Goal: Task Accomplishment & Management: Manage account settings

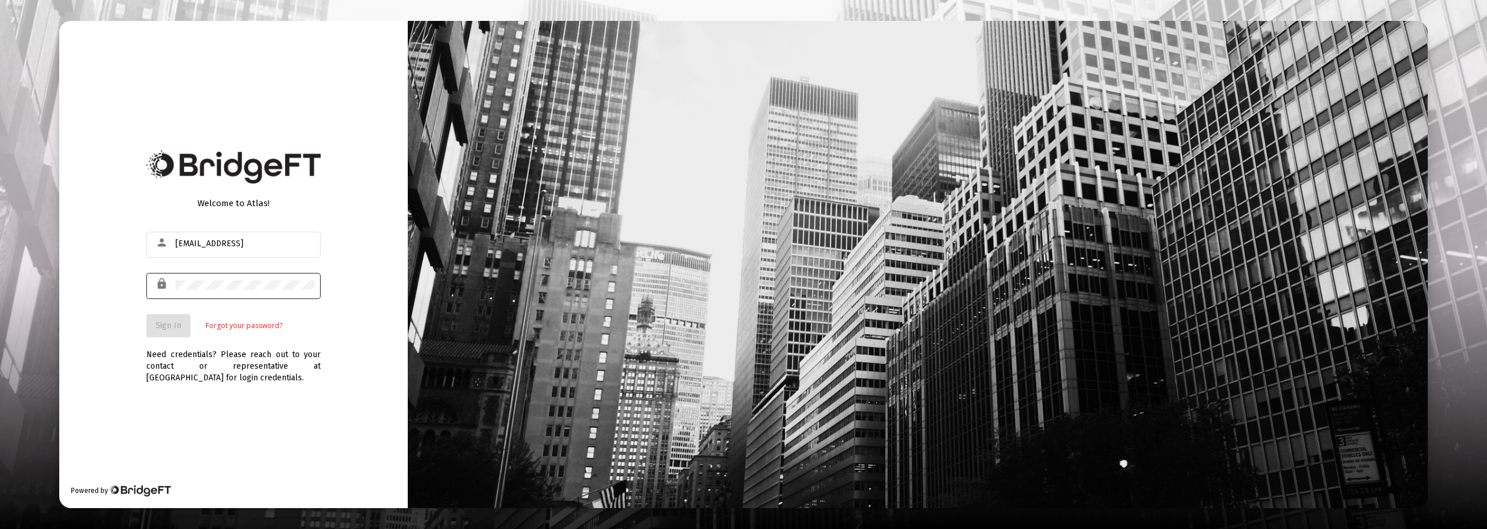
click at [177, 290] on div at bounding box center [244, 285] width 139 height 28
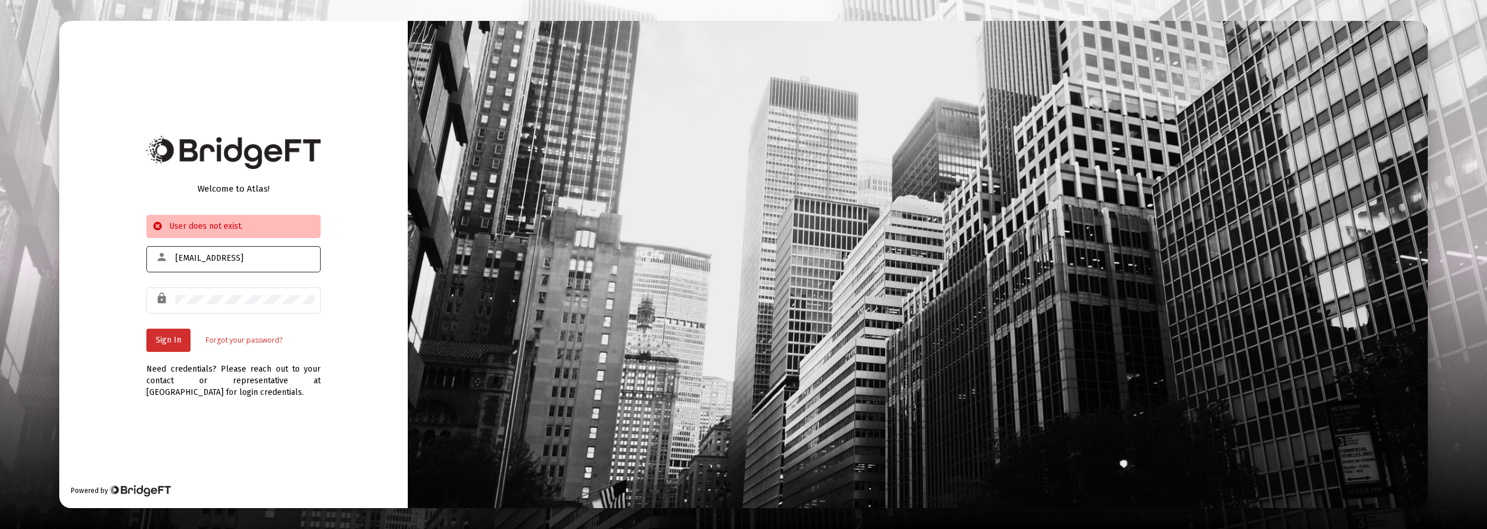
click at [265, 252] on div "[EMAIL_ADDRESS]" at bounding box center [244, 258] width 139 height 28
type input "[EMAIL_ADDRESS][DOMAIN_NAME]"
click at [166, 341] on span "Sign In" at bounding box center [169, 340] width 26 height 10
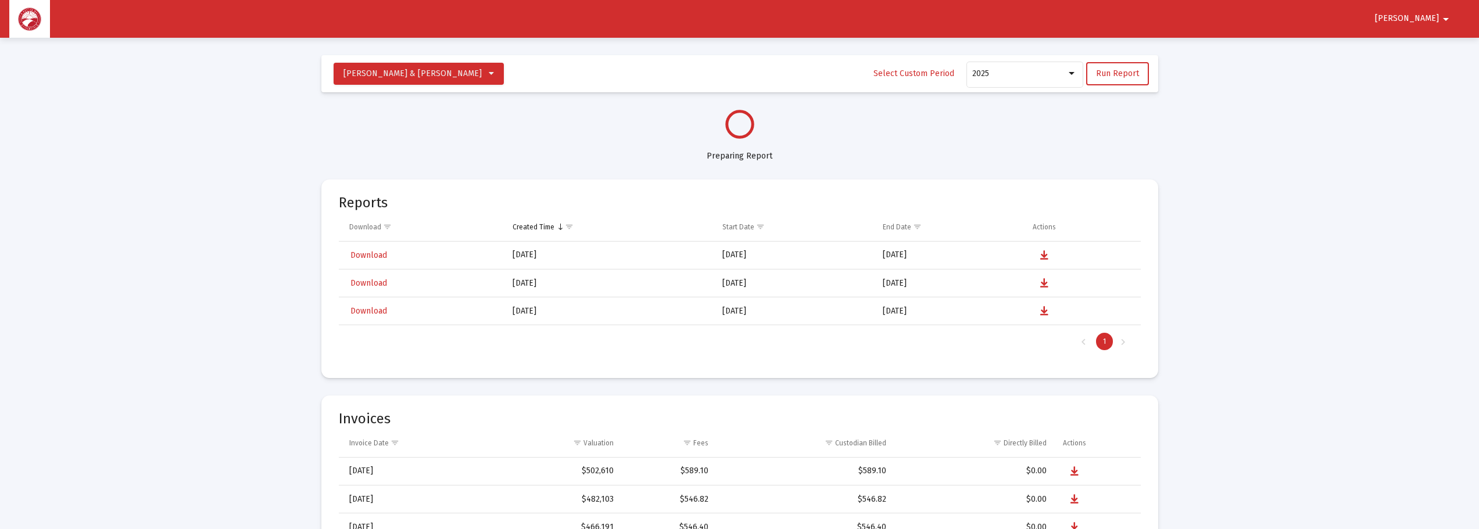
select select "View all"
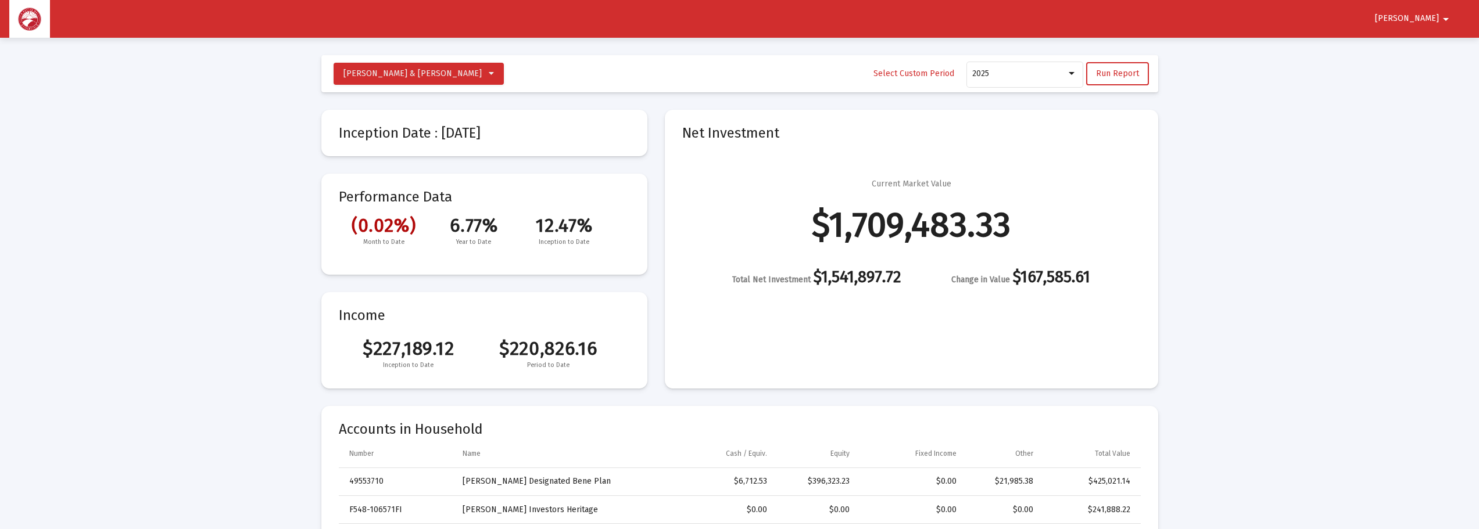
click at [1444, 23] on mat-icon "arrow_drop_down" at bounding box center [1445, 19] width 14 height 23
click at [1441, 51] on button "Logout" at bounding box center [1435, 49] width 65 height 28
